Goal: Task Accomplishment & Management: Manage account settings

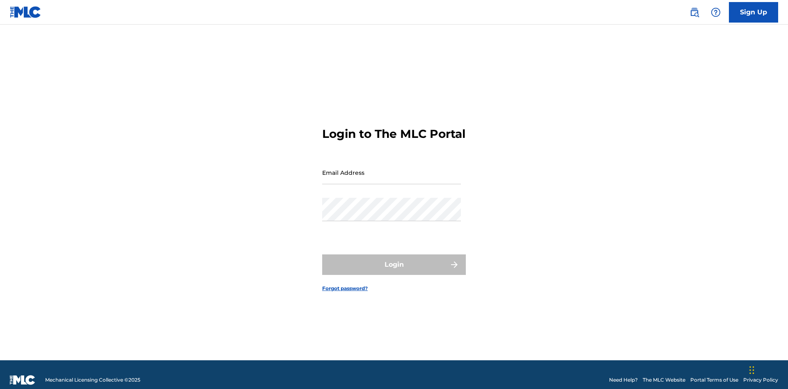
scroll to position [11, 0]
click at [391, 169] on input "Email Address" at bounding box center [391, 172] width 139 height 23
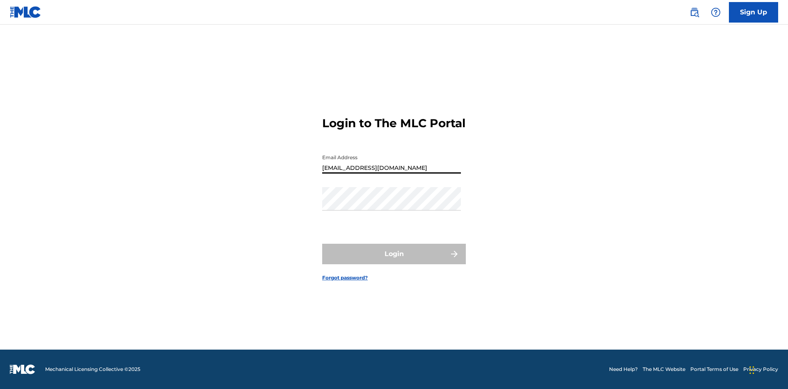
type input "[EMAIL_ADDRESS][DOMAIN_NAME]"
click at [394, 261] on button "Login" at bounding box center [394, 254] width 144 height 21
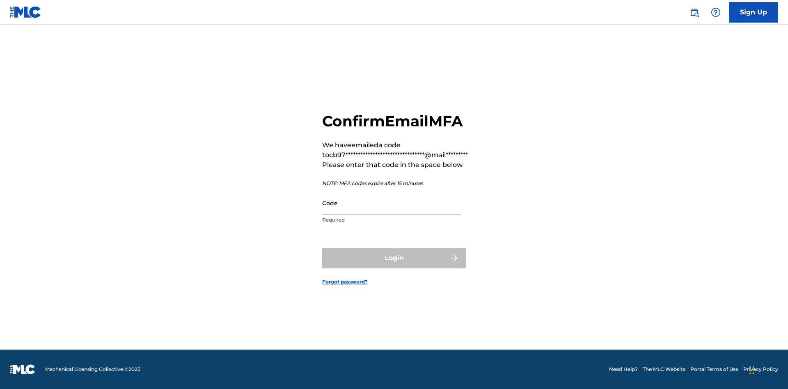
click at [391, 203] on input "Code" at bounding box center [391, 202] width 139 height 23
type input "667402"
click at [394, 258] on button "Login" at bounding box center [394, 258] width 144 height 21
